Goal: Information Seeking & Learning: Learn about a topic

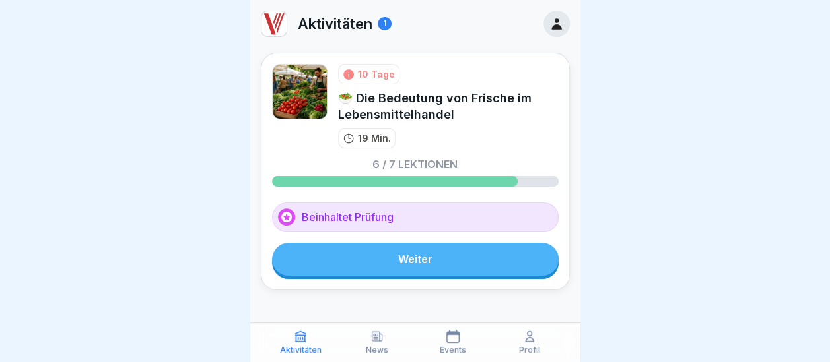
click at [417, 250] on link "Weiter" at bounding box center [415, 259] width 287 height 33
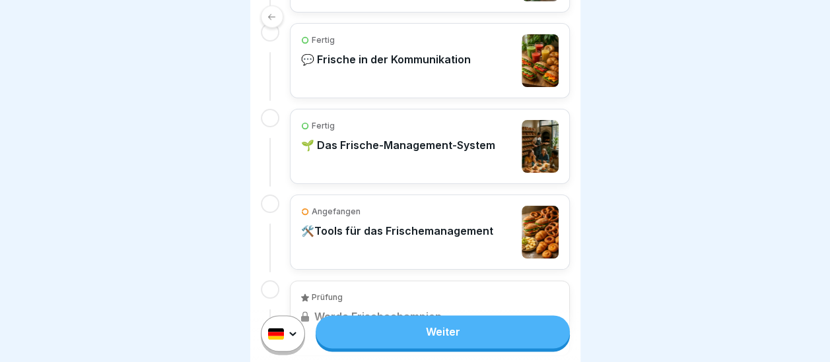
scroll to position [748, 0]
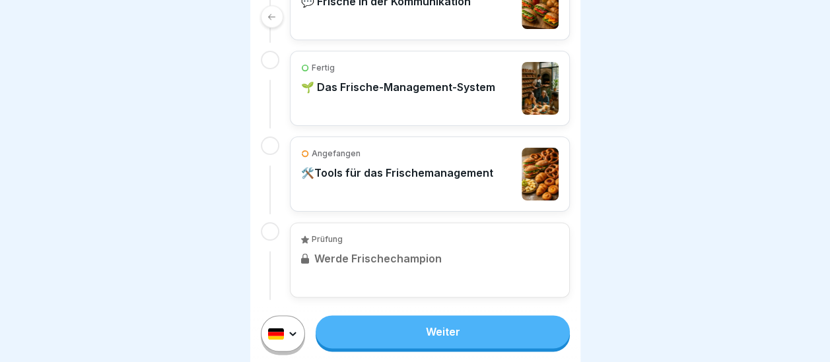
click at [427, 340] on link "Weiter" at bounding box center [443, 332] width 254 height 33
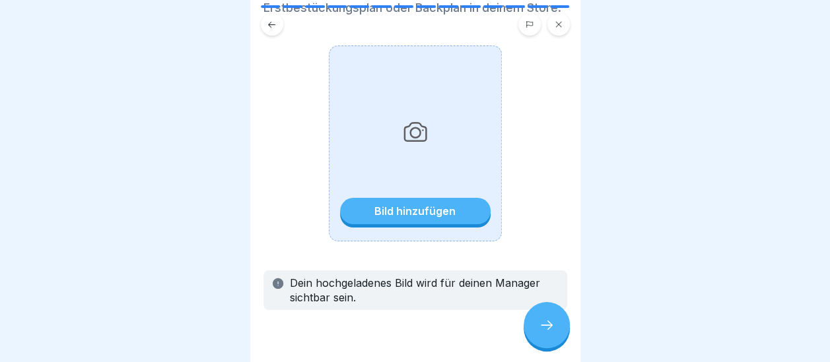
scroll to position [123, 0]
click at [419, 217] on div "Bild hinzufügen" at bounding box center [414, 211] width 81 height 12
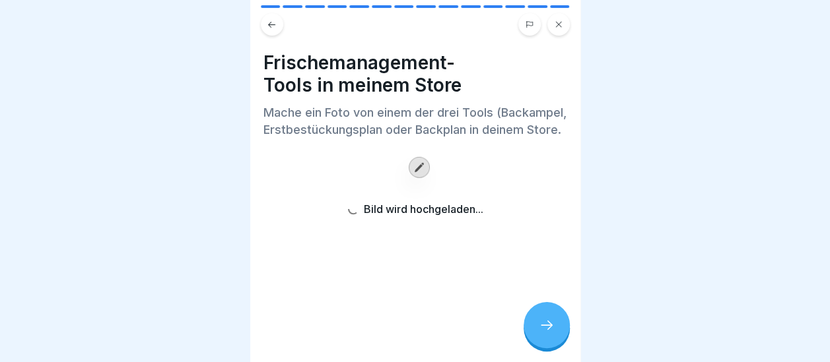
scroll to position [10, 0]
click at [547, 318] on div at bounding box center [547, 325] width 46 height 46
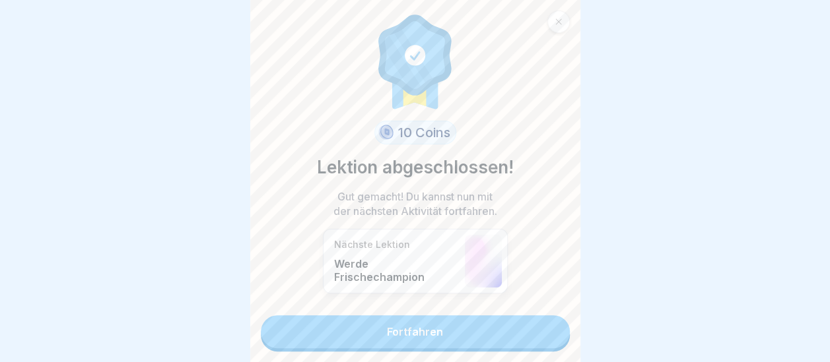
click at [429, 325] on link "Fortfahren" at bounding box center [415, 332] width 309 height 33
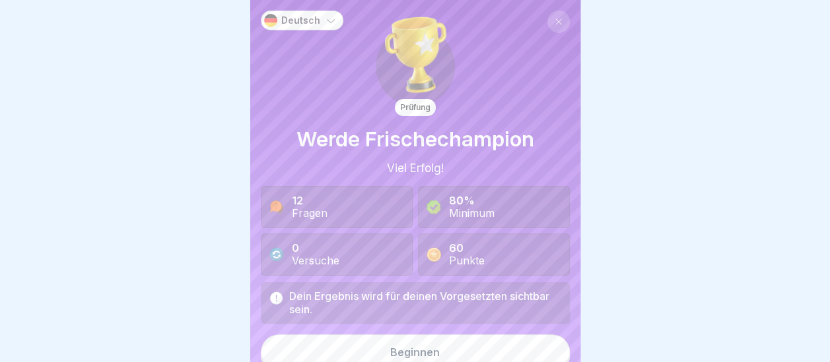
scroll to position [11, 0]
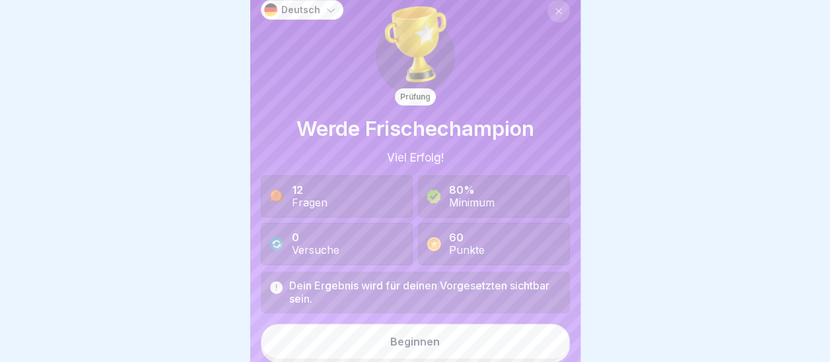
click at [434, 341] on button "Beginnen" at bounding box center [415, 342] width 309 height 36
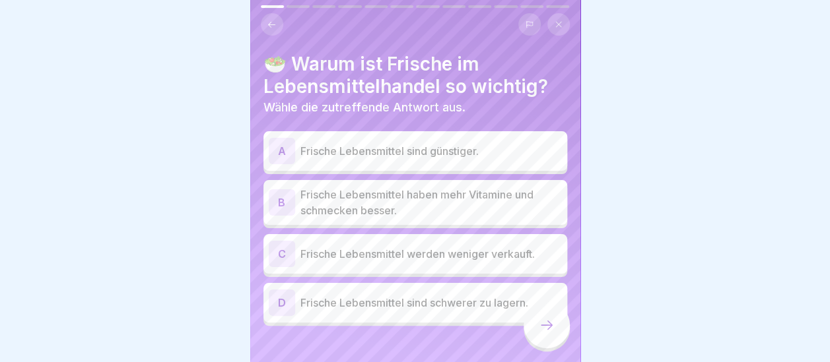
scroll to position [16, 0]
